Goal: Task Accomplishment & Management: Manage account settings

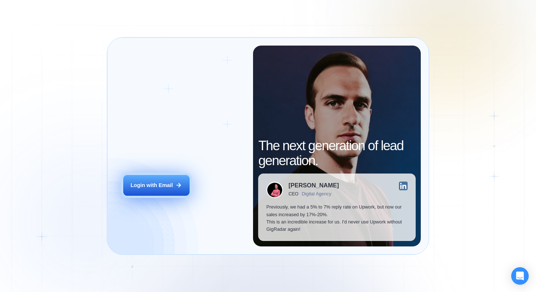
click at [136, 175] on div "Login ‍ Welcome to GigRadar. AI Business Manager for Agencies Login with Email" at bounding box center [184, 146] width 138 height 201
click at [140, 183] on div "Login with Email" at bounding box center [151, 184] width 42 height 7
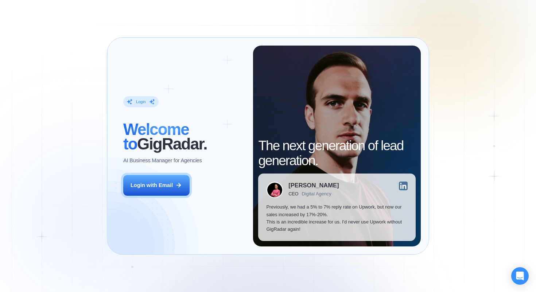
click at [157, 196] on div "Login ‍ Welcome to GigRadar. AI Business Manager for Agencies Login with Email" at bounding box center [184, 146] width 138 height 201
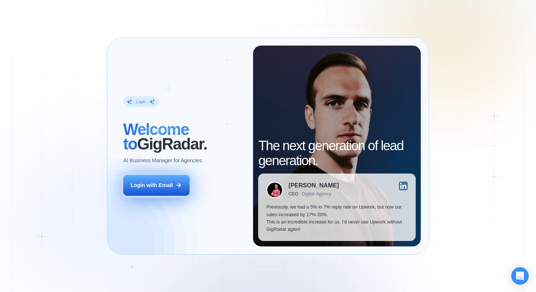
click at [147, 187] on div "Login with Email" at bounding box center [151, 184] width 42 height 7
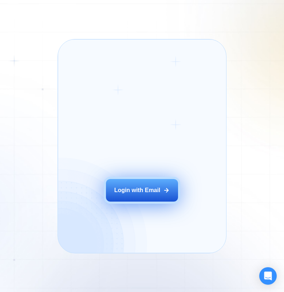
click at [134, 196] on button "Login with Email" at bounding box center [142, 190] width 72 height 23
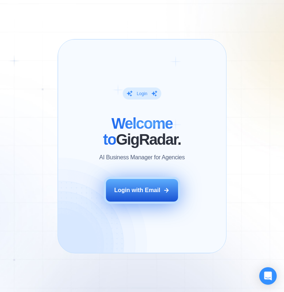
click at [120, 185] on button "Login with Email" at bounding box center [142, 190] width 72 height 23
